Goal: Communication & Community: Ask a question

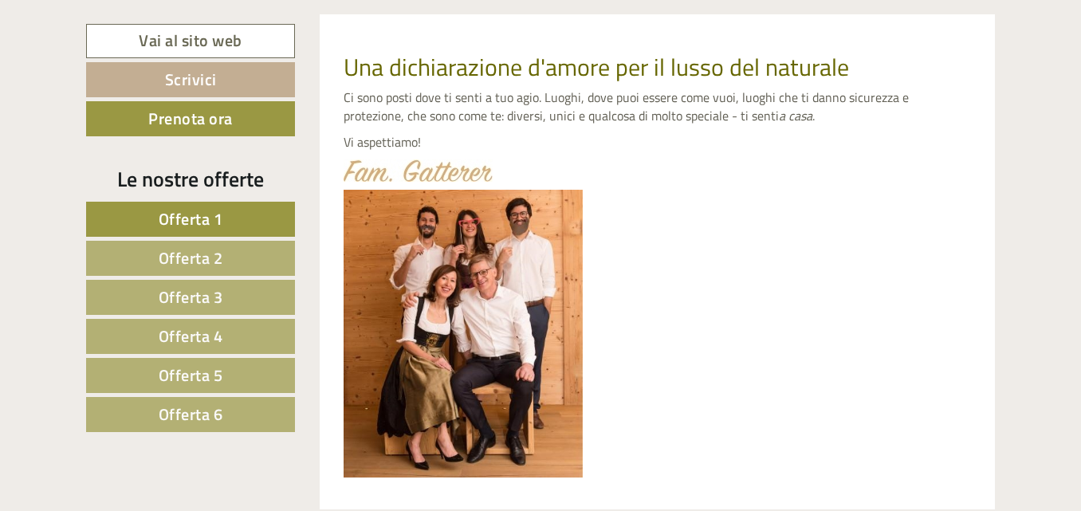
scroll to position [686, 0]
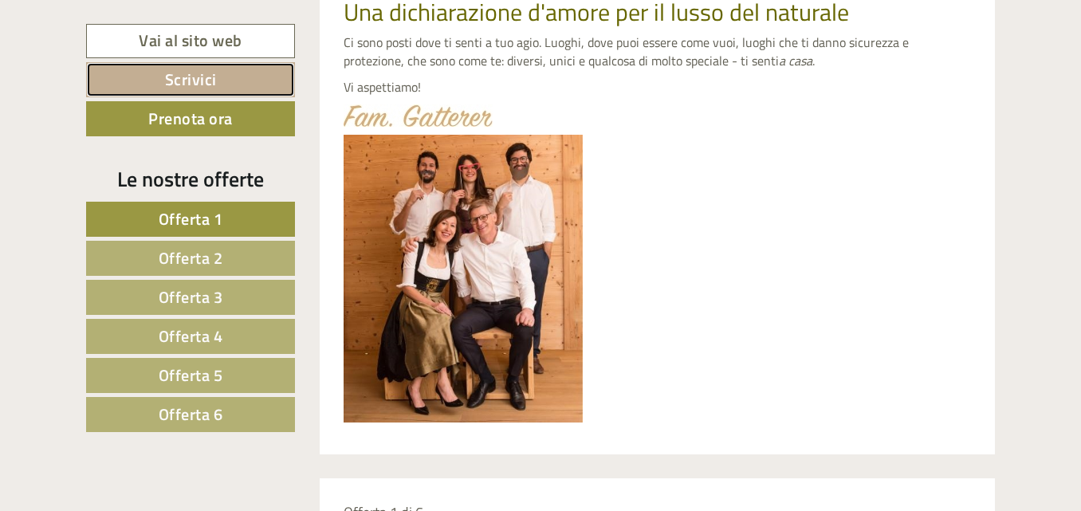
click at [232, 79] on link "Scrivici" at bounding box center [190, 79] width 209 height 35
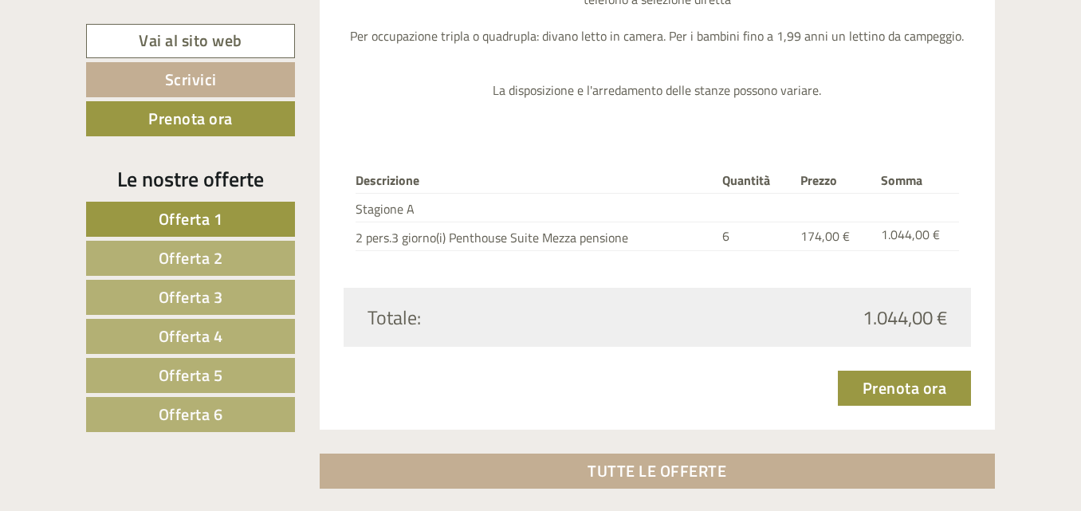
scroll to position [5348, 0]
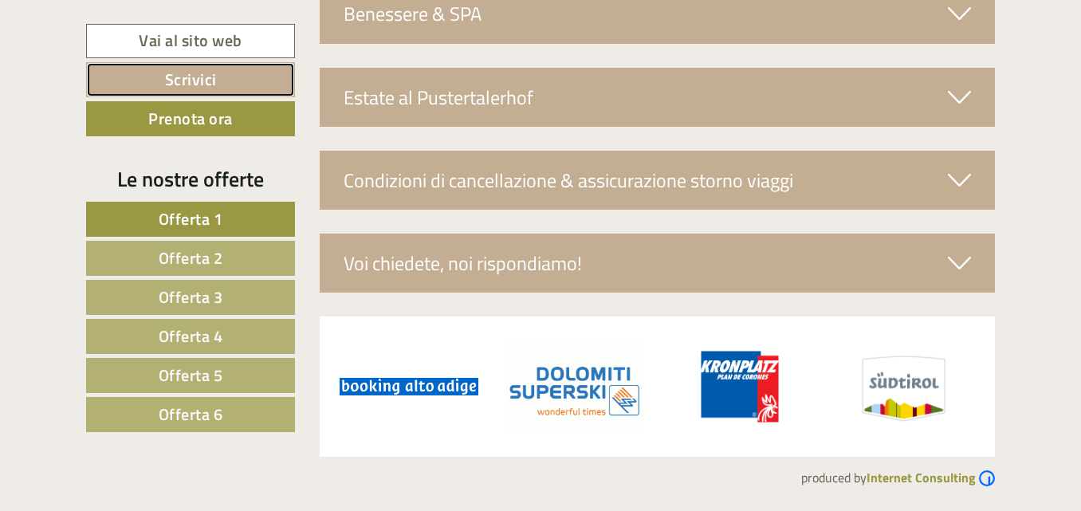
click at [191, 73] on link "Scrivici" at bounding box center [190, 79] width 209 height 35
click at [965, 254] on icon at bounding box center [959, 263] width 23 height 27
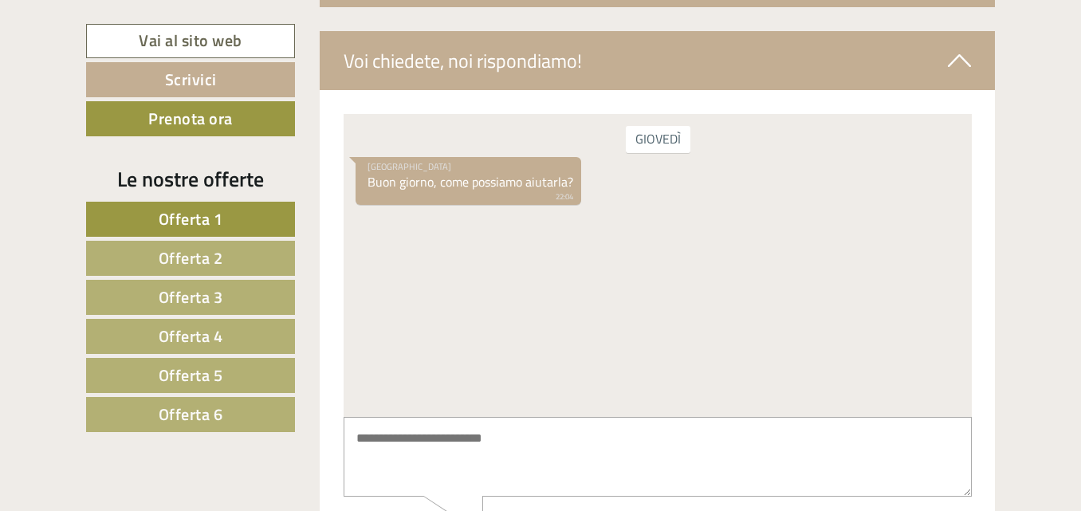
scroll to position [5600, 0]
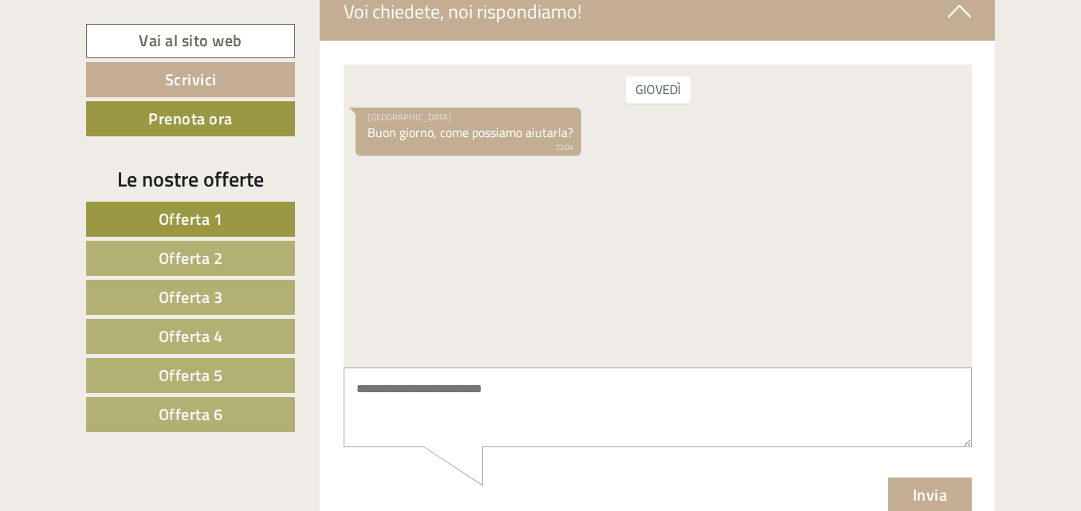
click at [412, 394] on textarea at bounding box center [657, 408] width 628 height 81
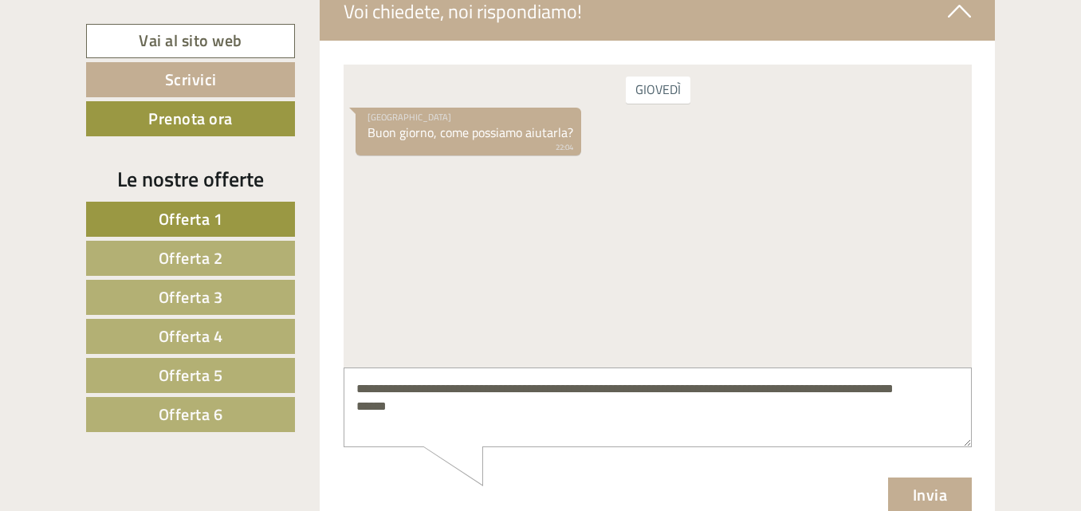
type textarea "**********"
click at [933, 508] on button "Invia" at bounding box center [930, 495] width 85 height 35
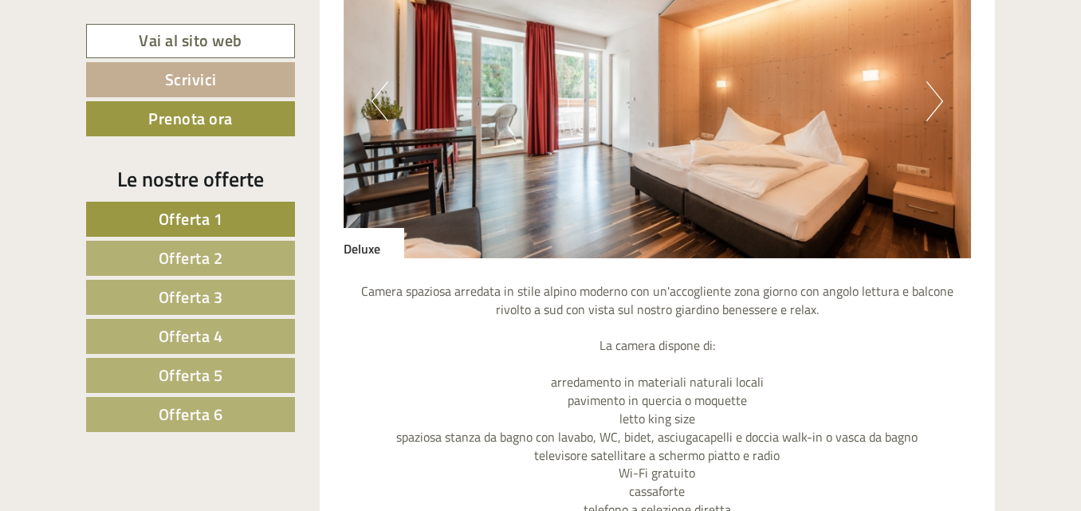
scroll to position [2641, 0]
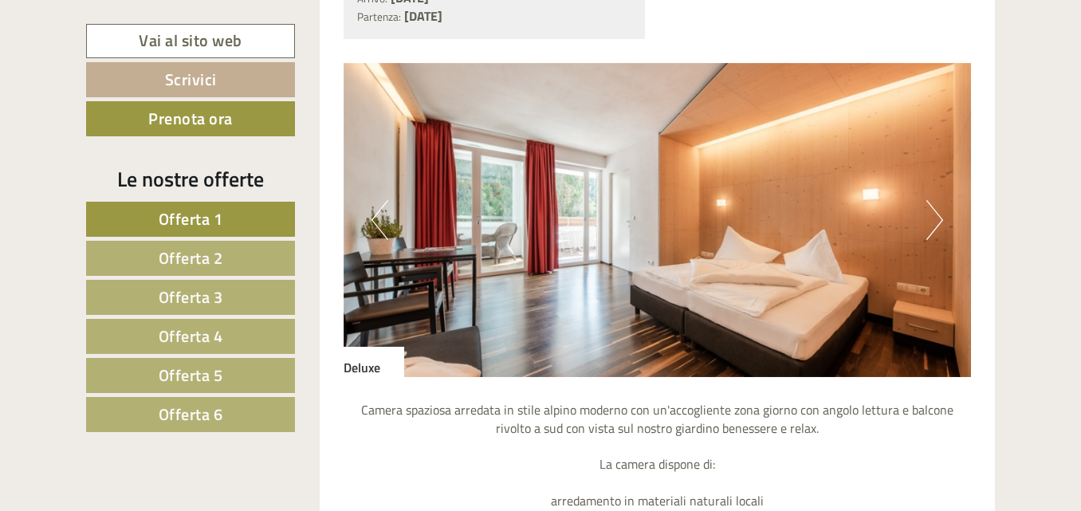
click at [939, 222] on button "Next" at bounding box center [935, 220] width 17 height 40
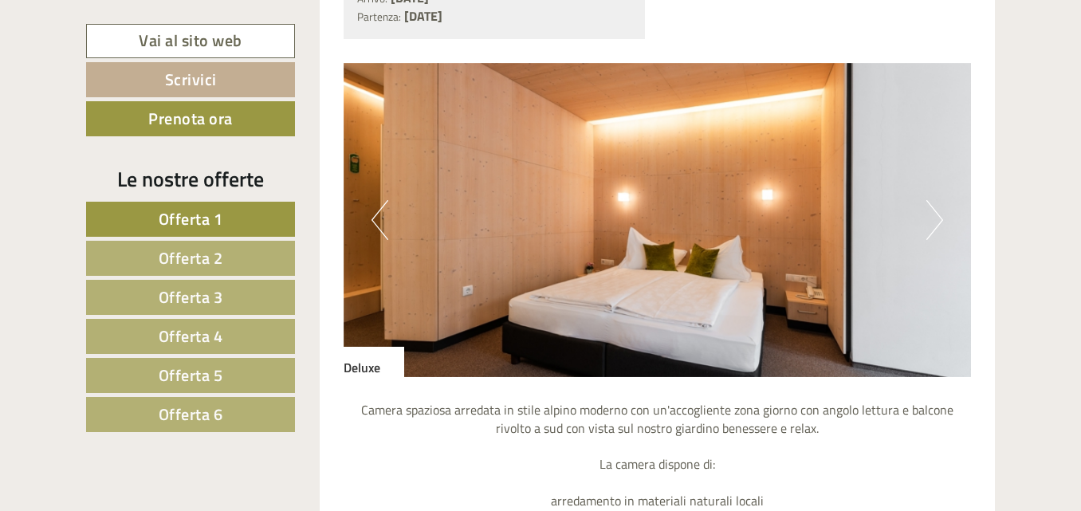
click at [939, 222] on button "Next" at bounding box center [935, 220] width 17 height 40
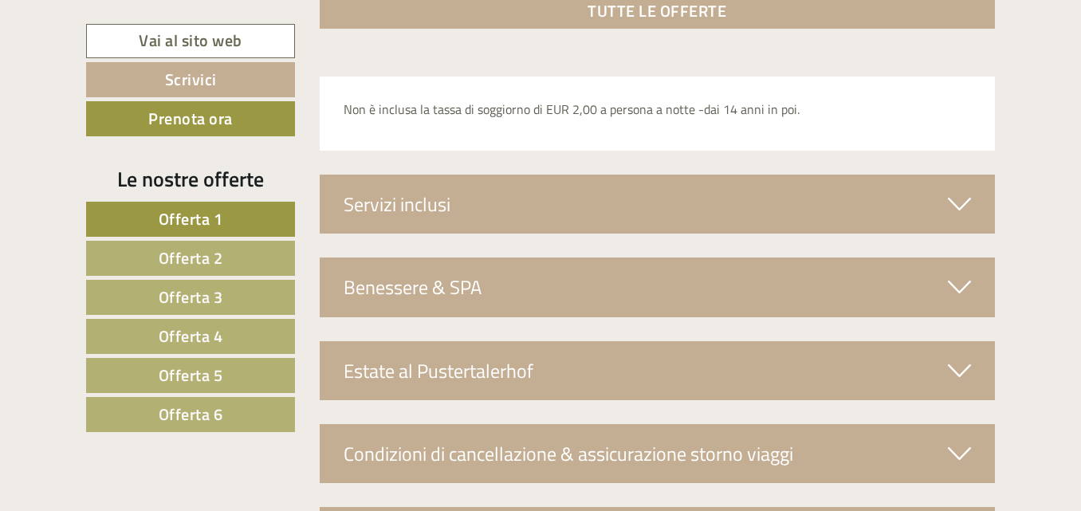
scroll to position [5094, 0]
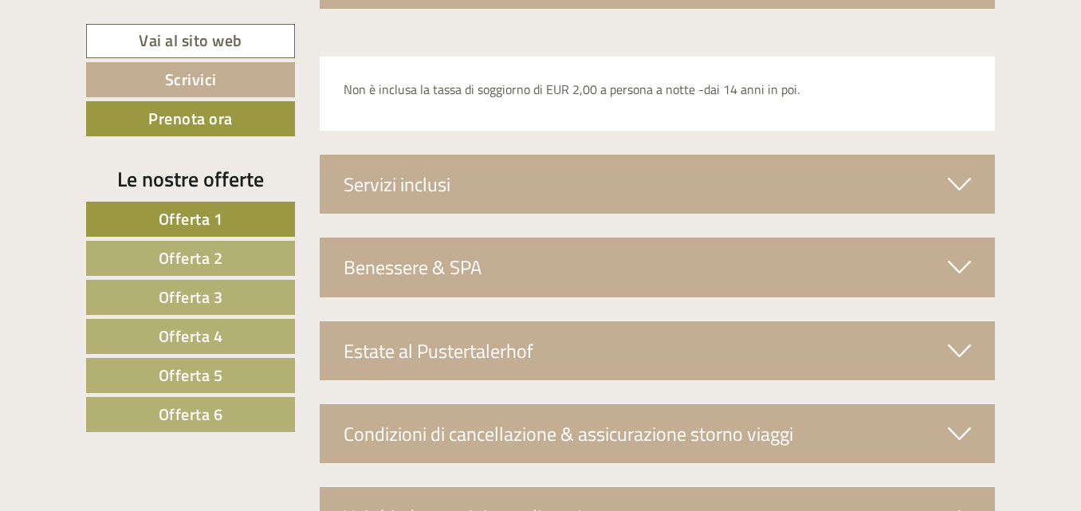
click at [967, 179] on icon at bounding box center [959, 184] width 23 height 27
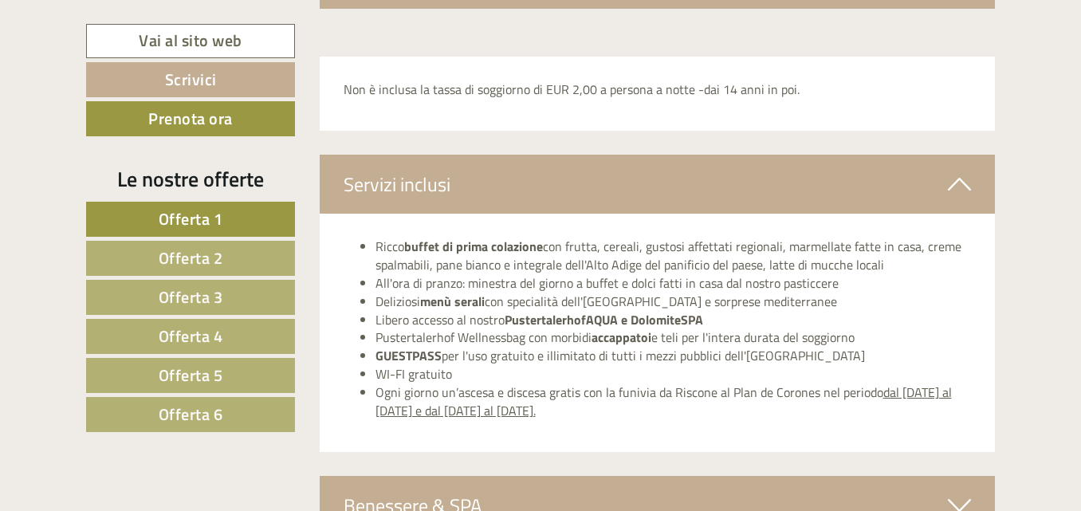
click at [967, 179] on icon at bounding box center [959, 184] width 23 height 27
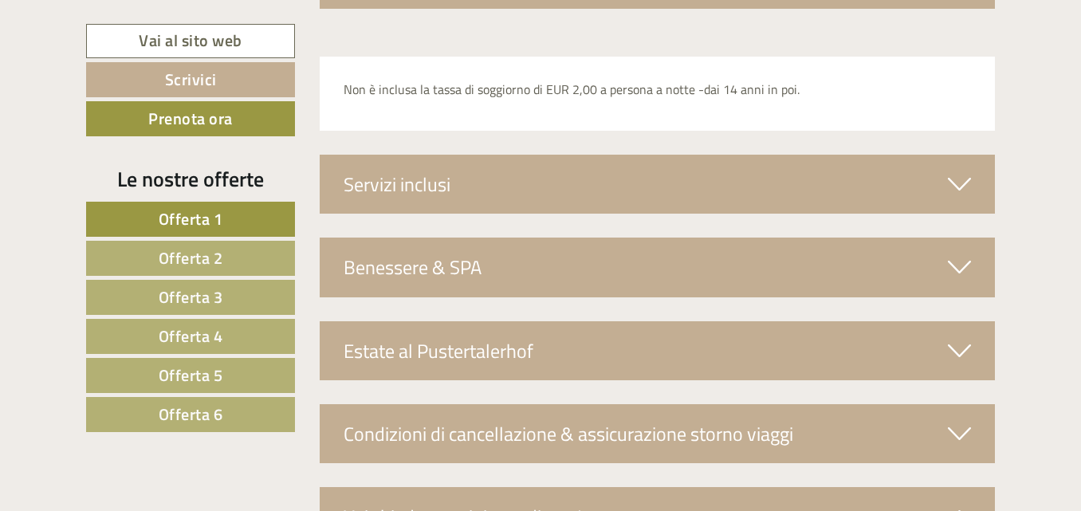
click at [952, 264] on icon at bounding box center [959, 267] width 23 height 27
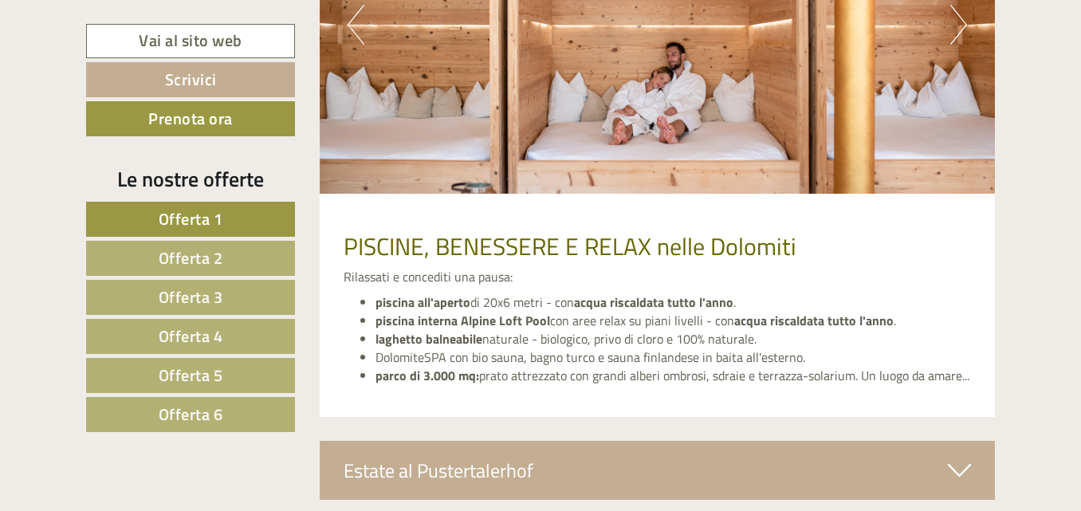
scroll to position [5417, 0]
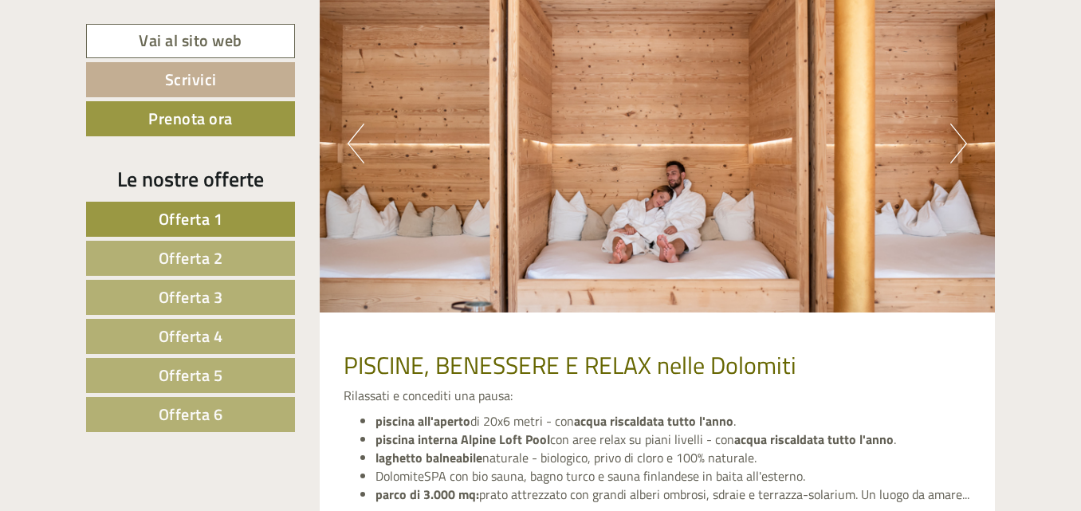
click at [968, 155] on img at bounding box center [658, 143] width 676 height 338
click at [960, 147] on button "Next" at bounding box center [959, 144] width 17 height 40
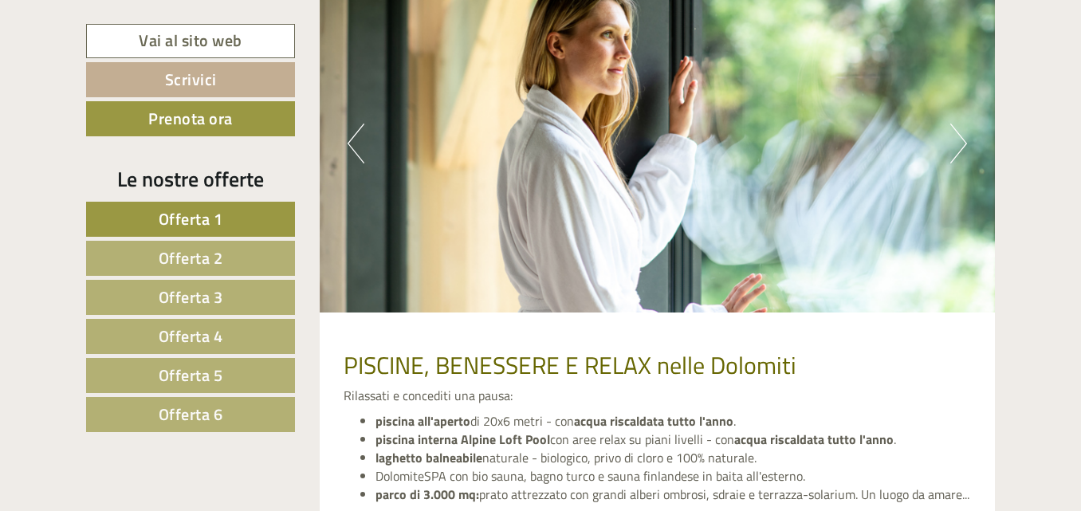
click at [960, 147] on button "Next" at bounding box center [959, 144] width 17 height 40
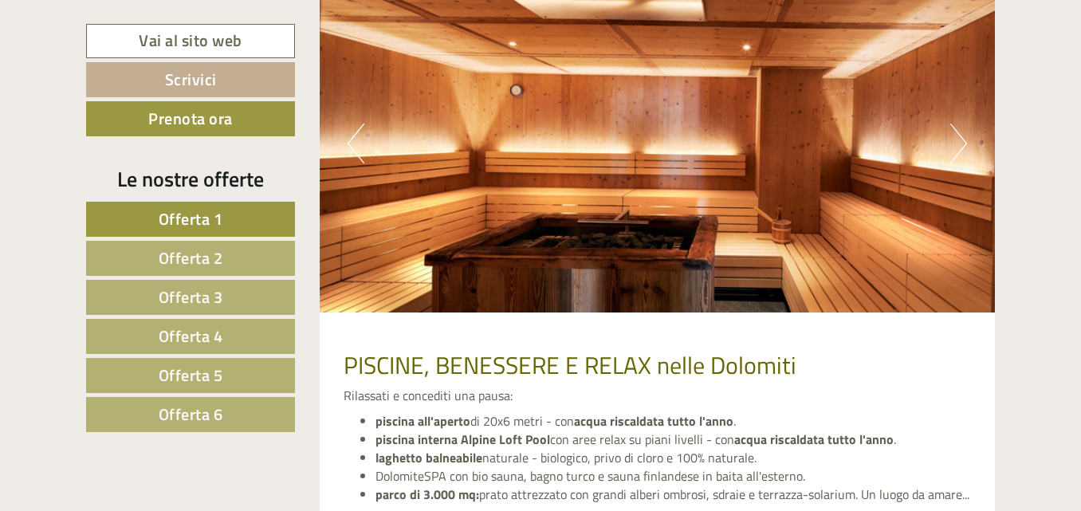
click at [966, 141] on button "Next" at bounding box center [959, 144] width 17 height 40
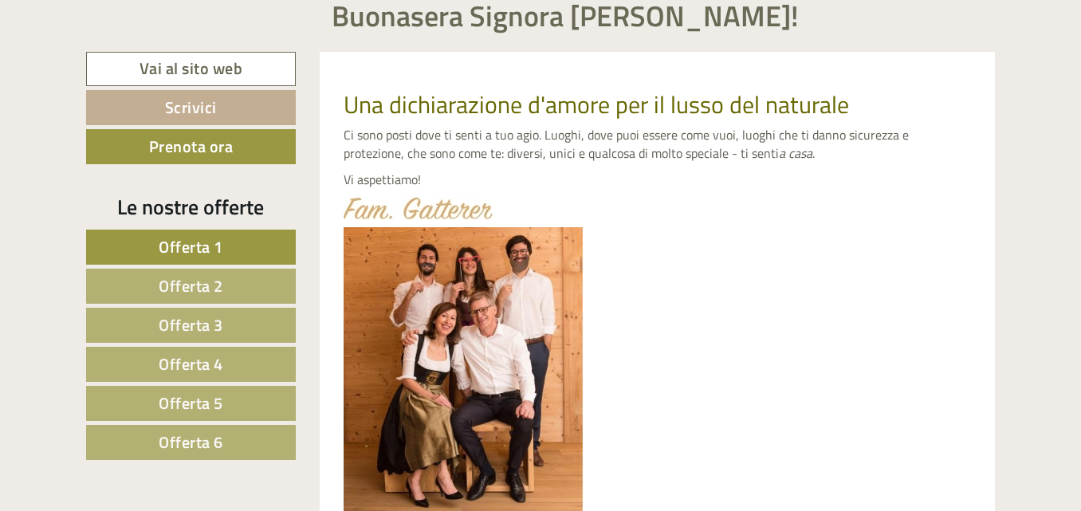
scroll to position [0, 0]
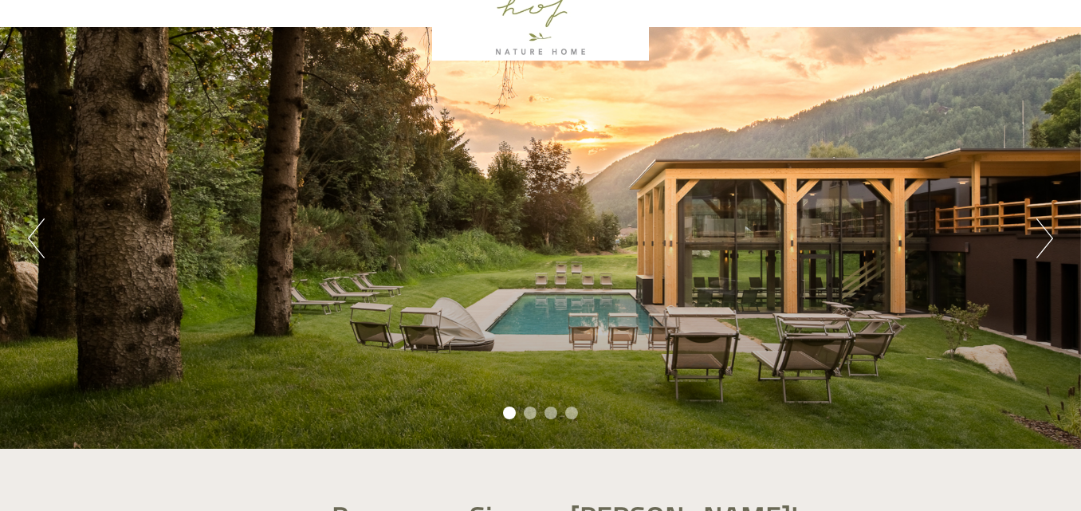
scroll to position [94, 0]
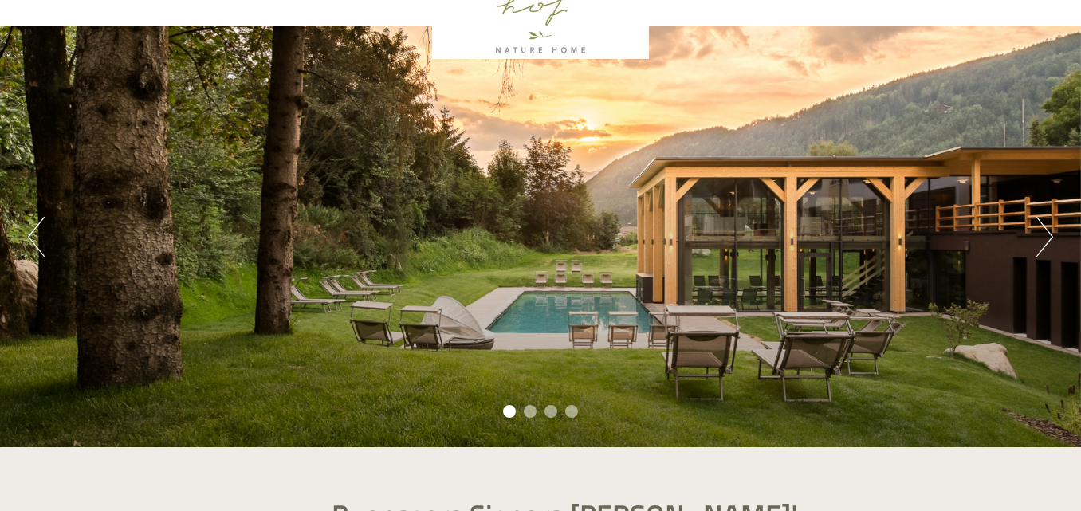
click at [1045, 226] on button "Next" at bounding box center [1045, 237] width 17 height 40
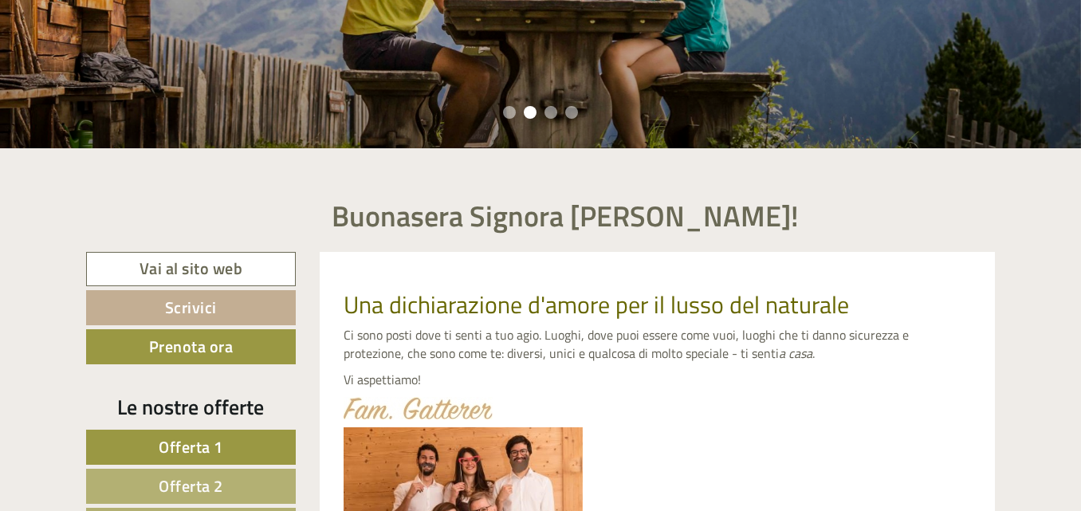
scroll to position [0, 0]
